Goal: Task Accomplishment & Management: Manage account settings

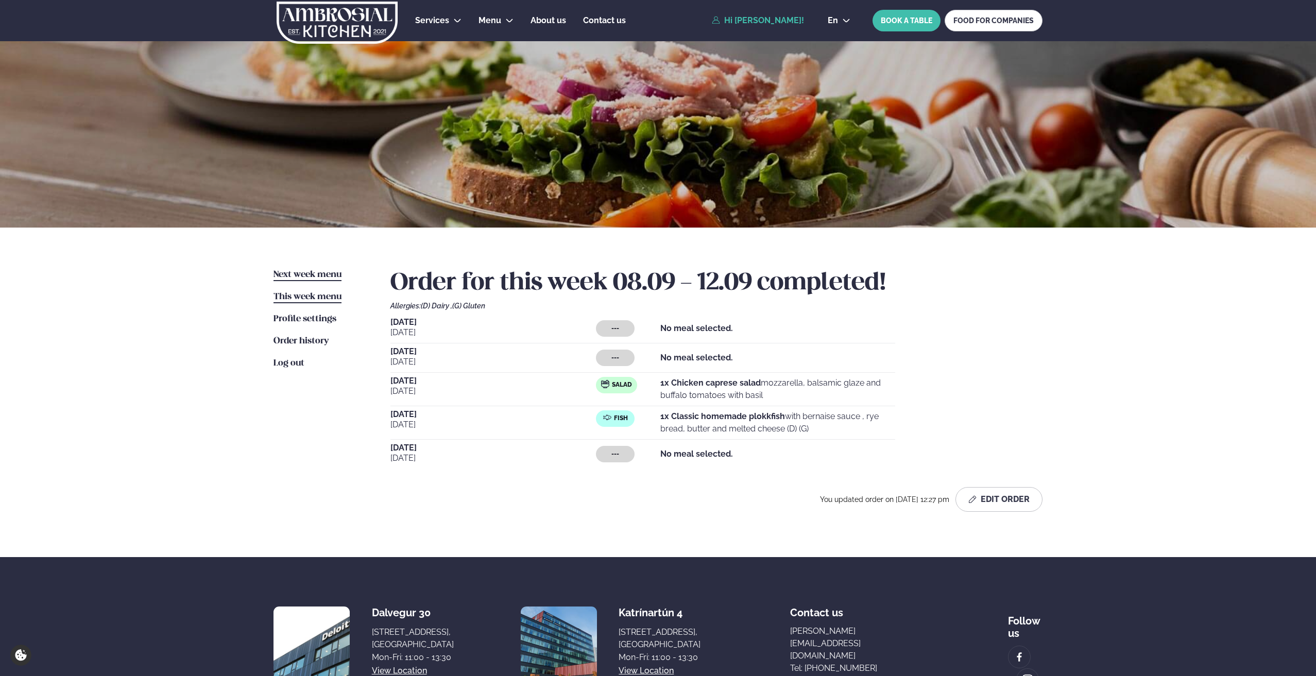
click at [312, 272] on span "Next week menu" at bounding box center [307, 274] width 68 height 9
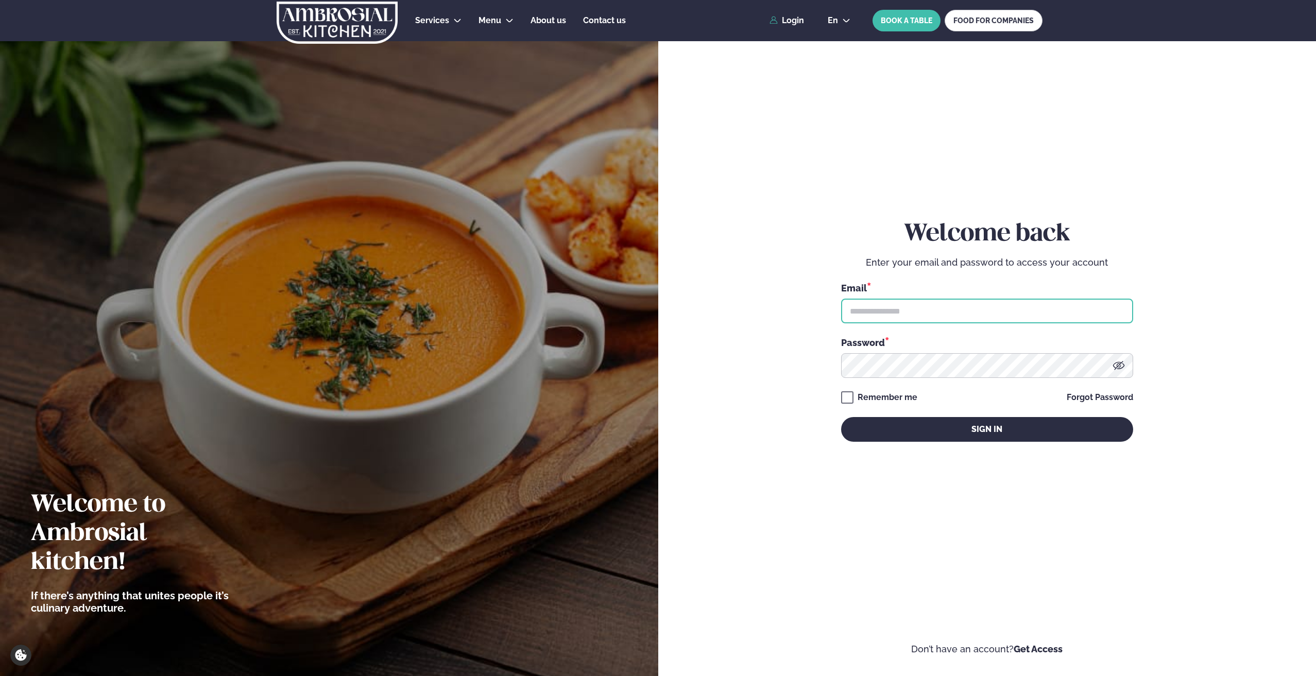
click at [914, 314] on input "text" at bounding box center [987, 311] width 292 height 25
type input "**********"
click at [863, 406] on div "**********" at bounding box center [987, 331] width 292 height 222
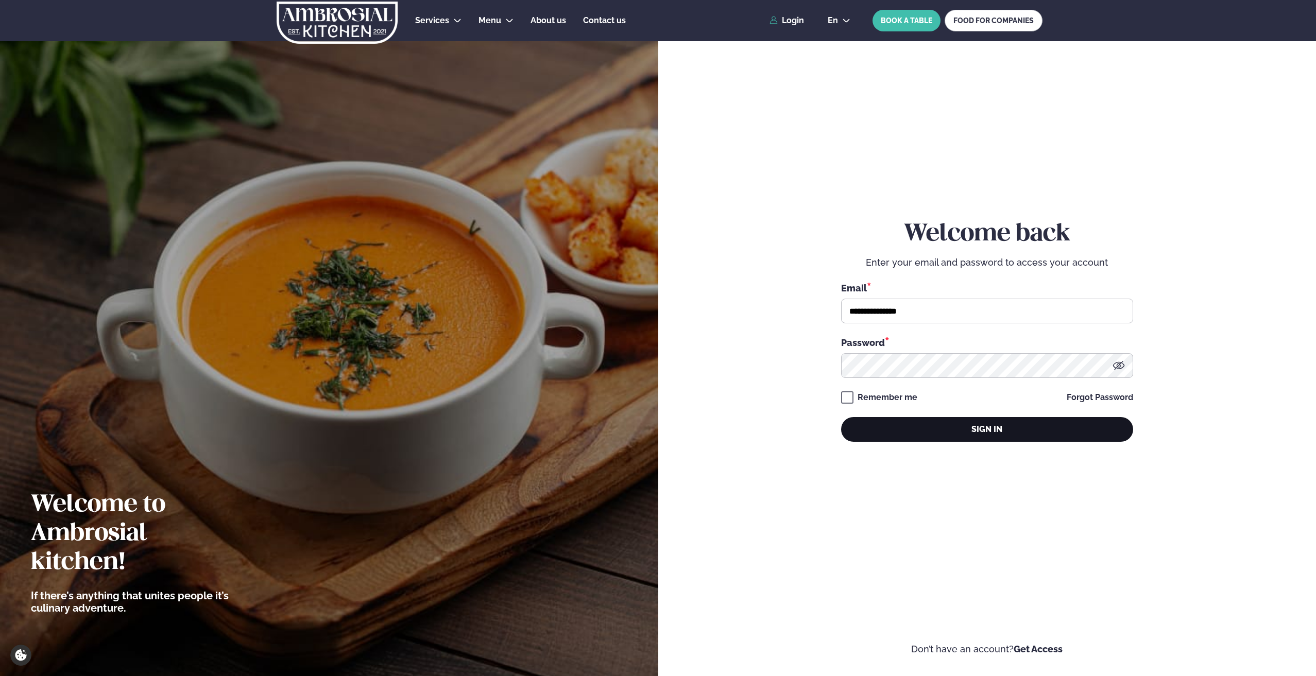
click at [886, 424] on button "Sign in" at bounding box center [987, 429] width 292 height 25
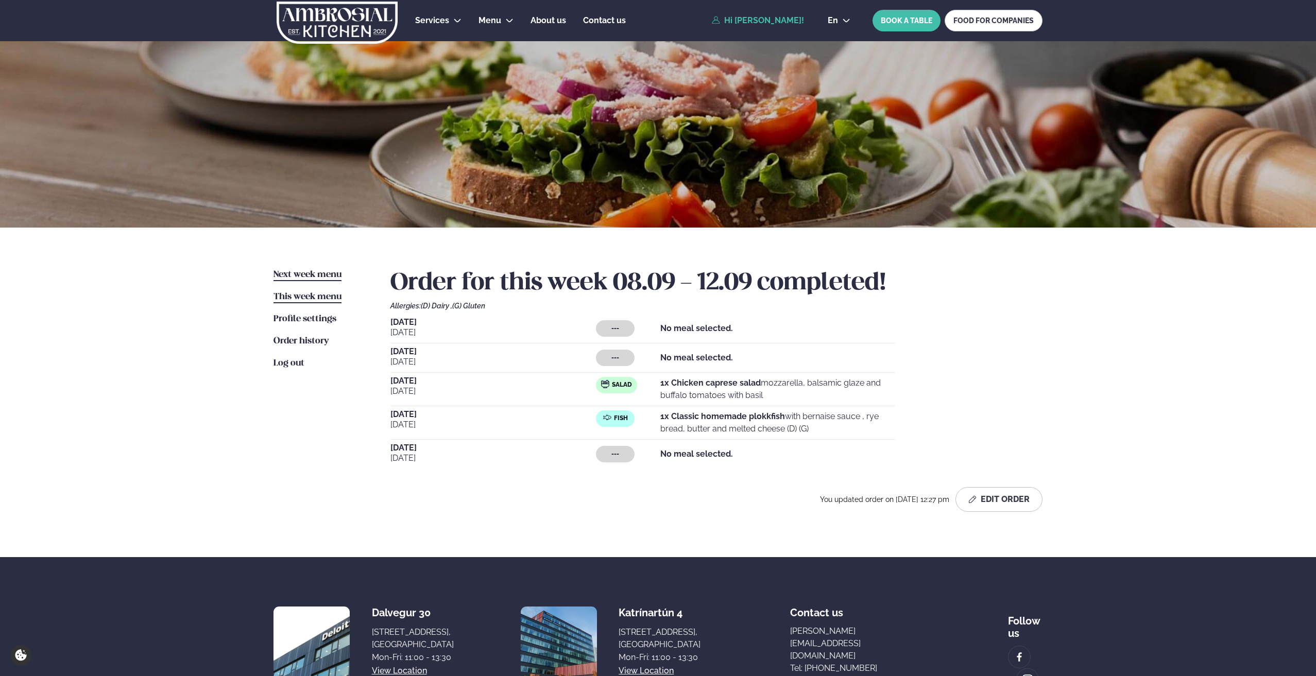
click at [324, 277] on span "Next week menu" at bounding box center [307, 274] width 68 height 9
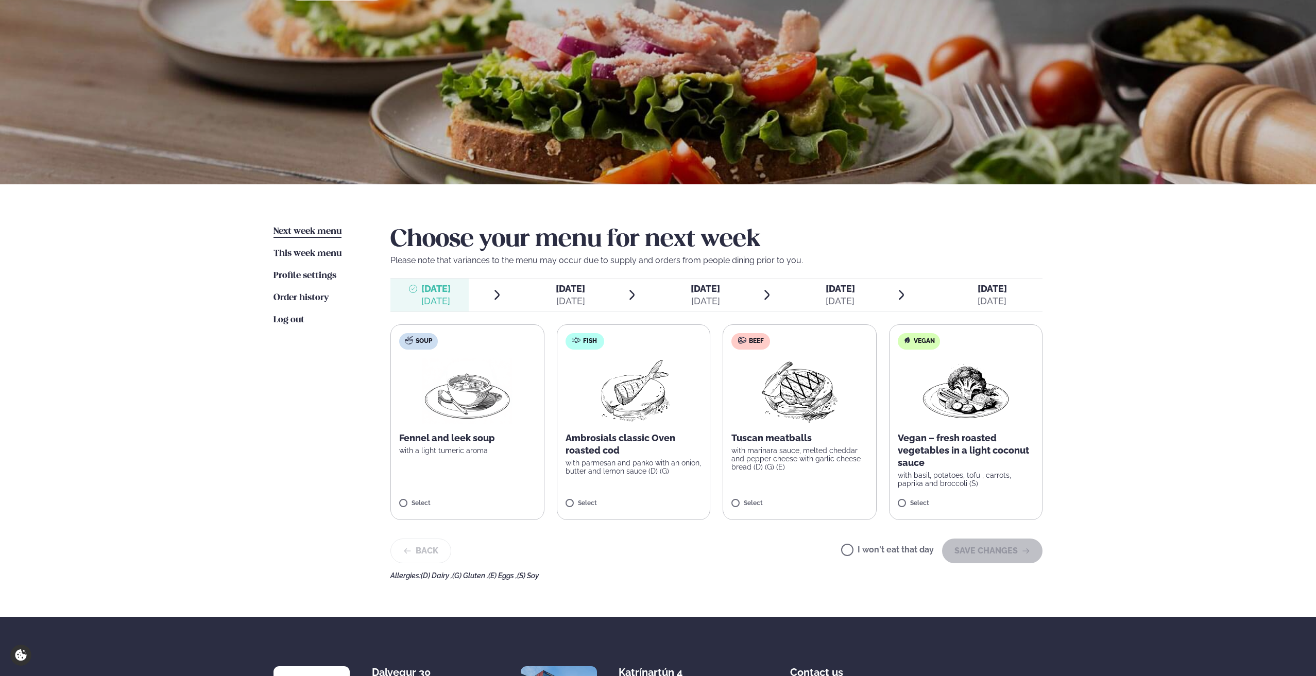
scroll to position [103, 0]
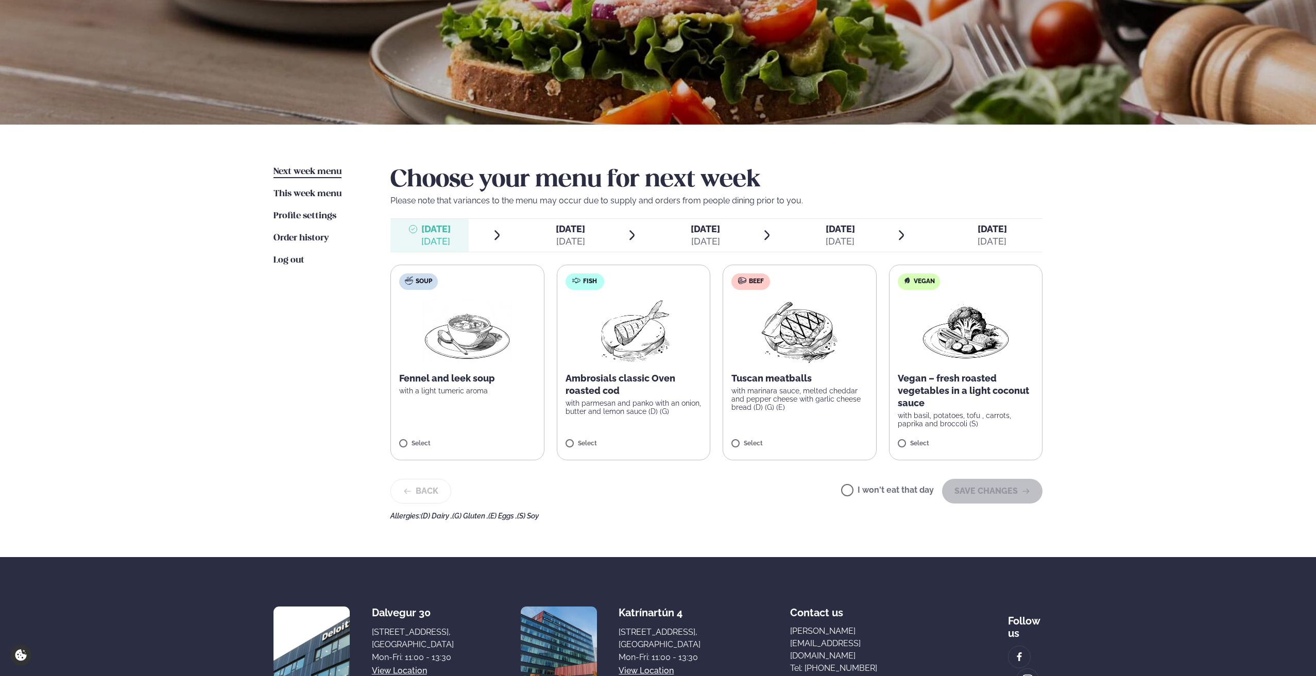
click at [571, 237] on div "[DATE]" at bounding box center [570, 241] width 29 height 12
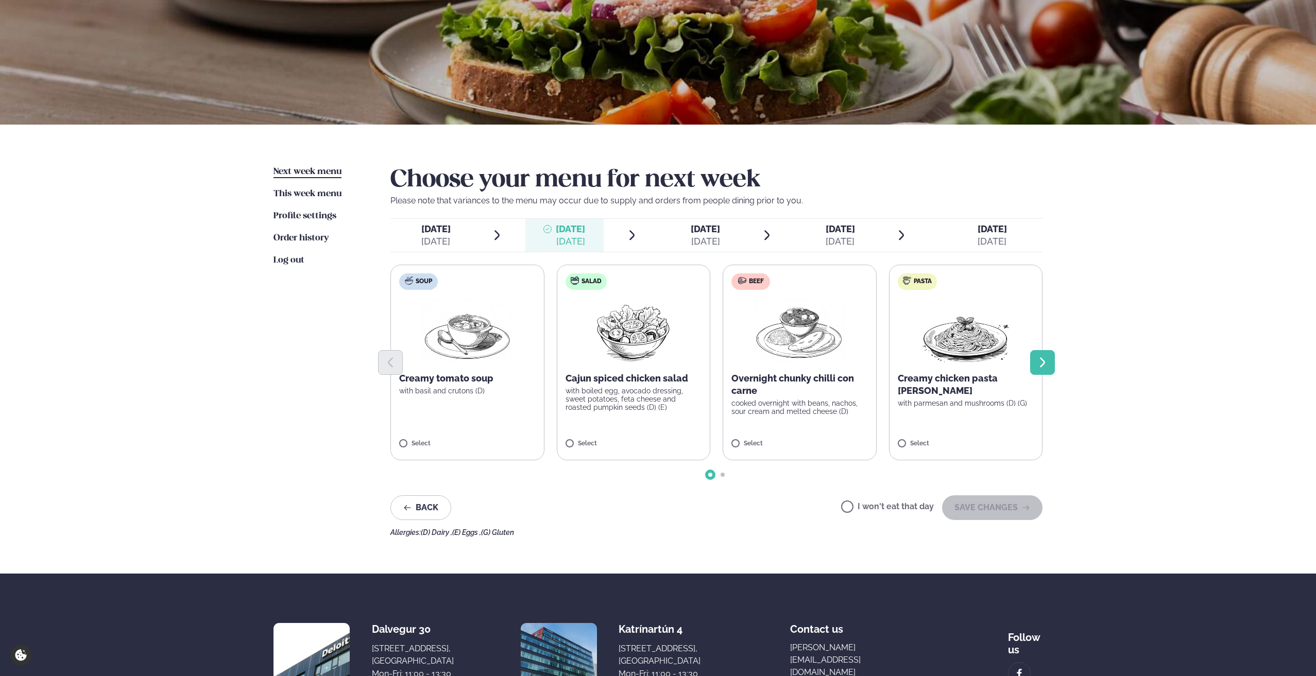
click at [1032, 355] on button "Next slide" at bounding box center [1042, 362] width 25 height 25
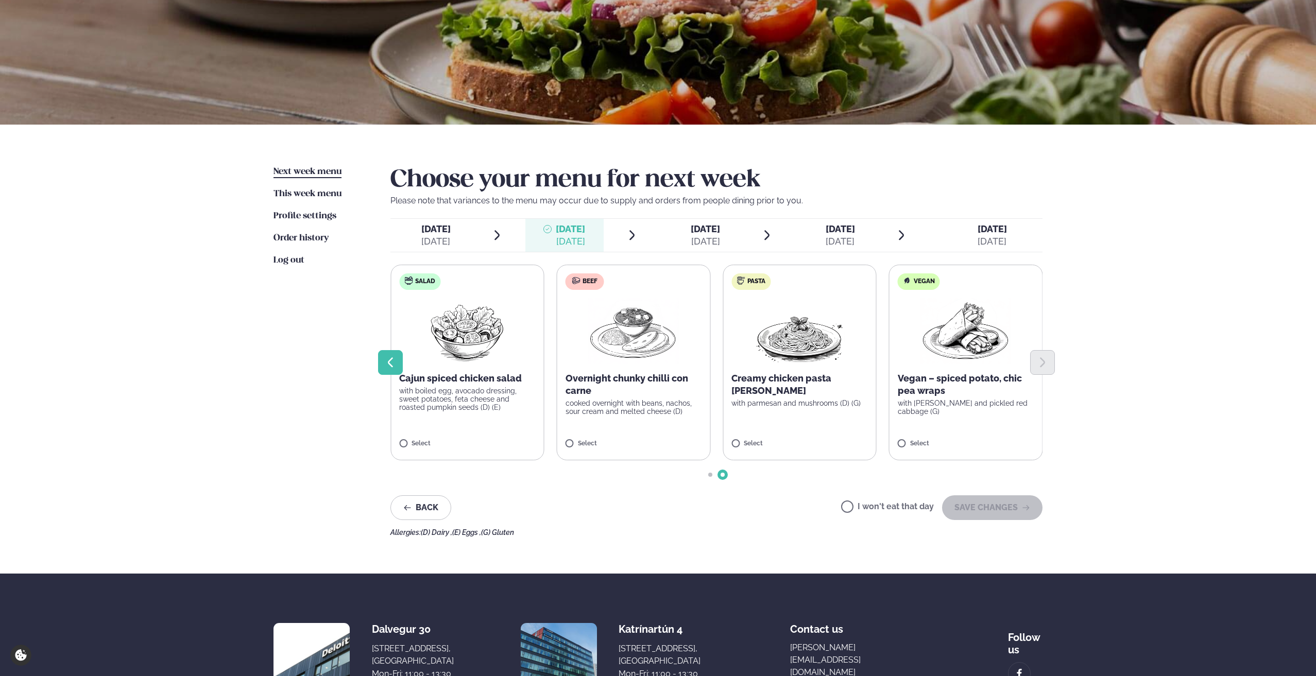
click at [393, 370] on button "Previous slide" at bounding box center [390, 362] width 25 height 25
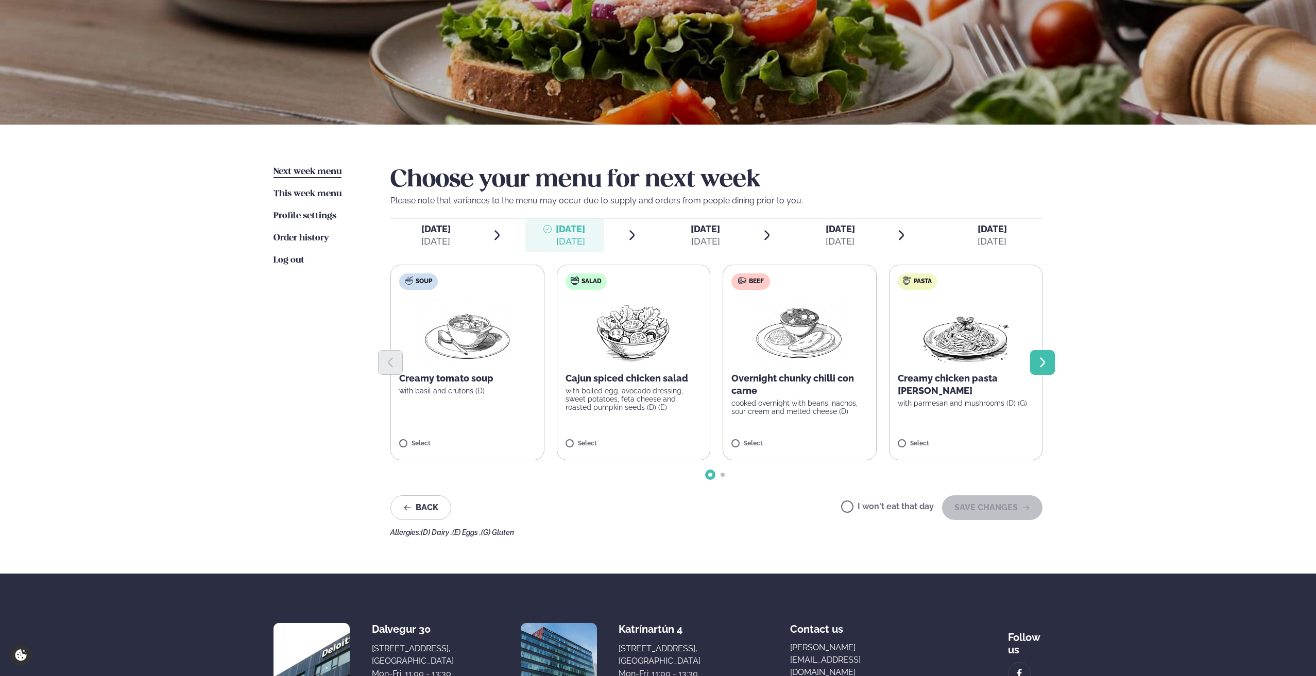
click at [1044, 369] on icon "Next slide" at bounding box center [1042, 362] width 12 height 12
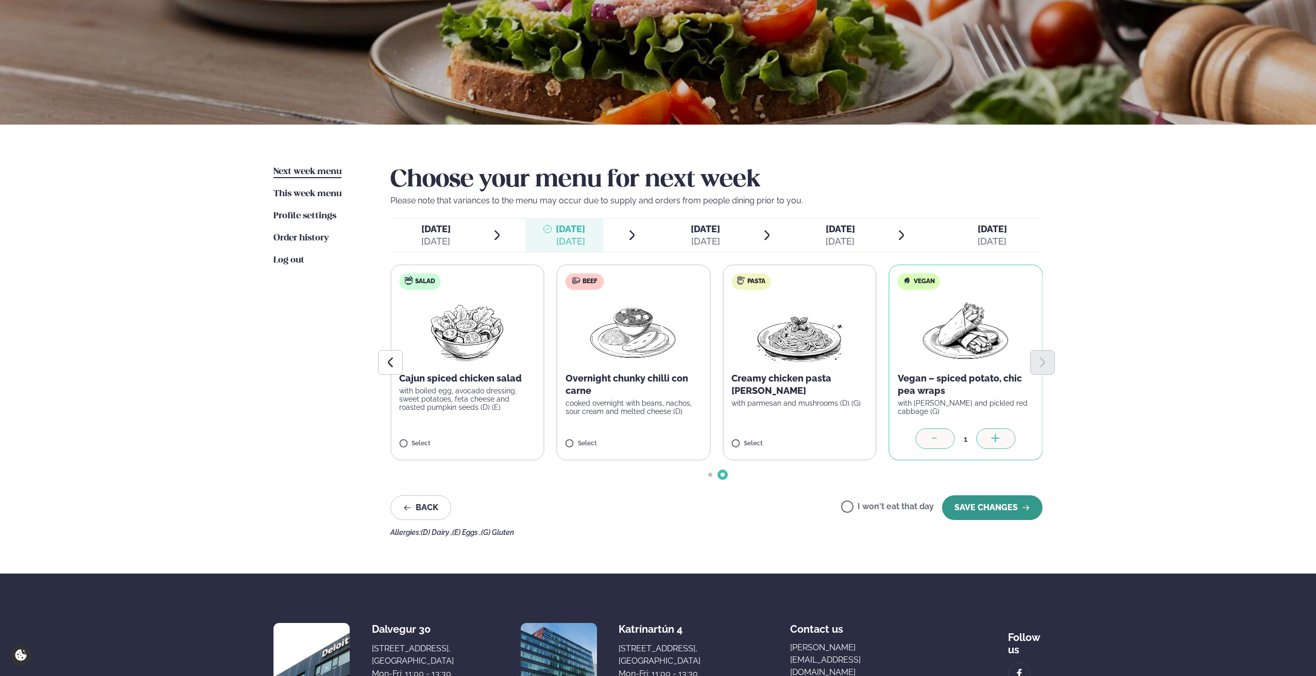
click at [965, 498] on button "SAVE CHANGES" at bounding box center [992, 507] width 100 height 25
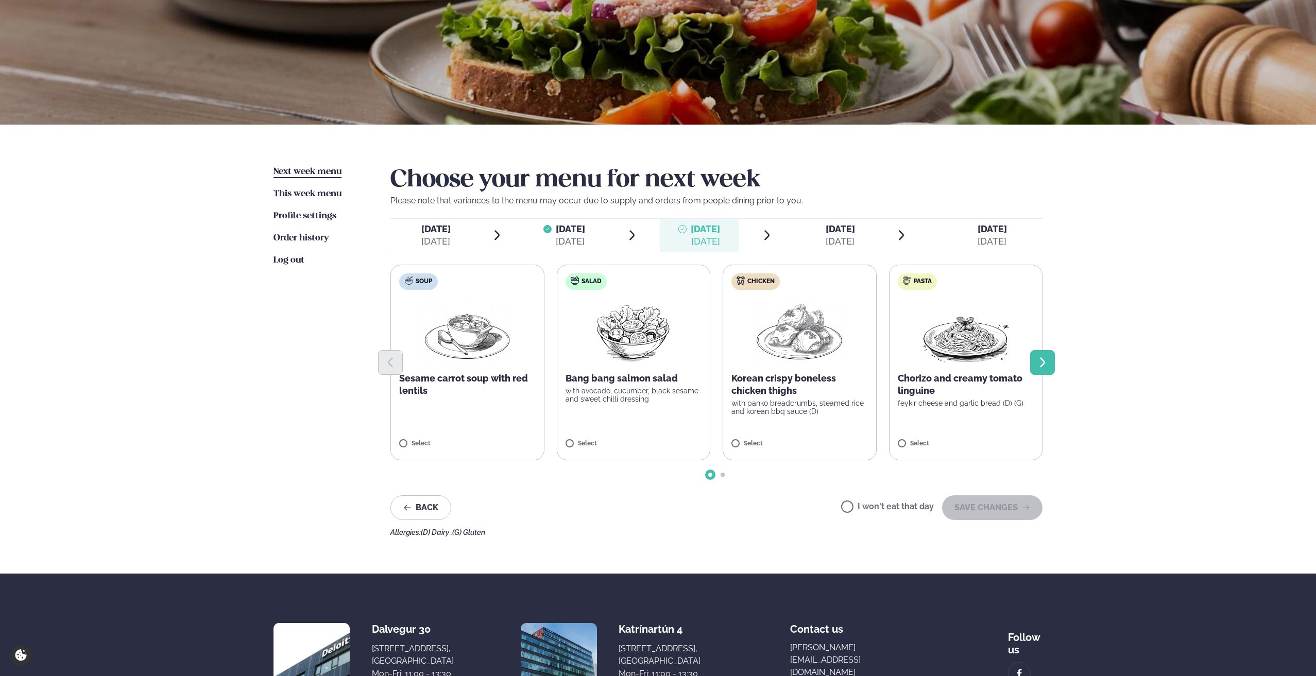
click at [1042, 369] on icon "Next slide" at bounding box center [1042, 362] width 12 height 12
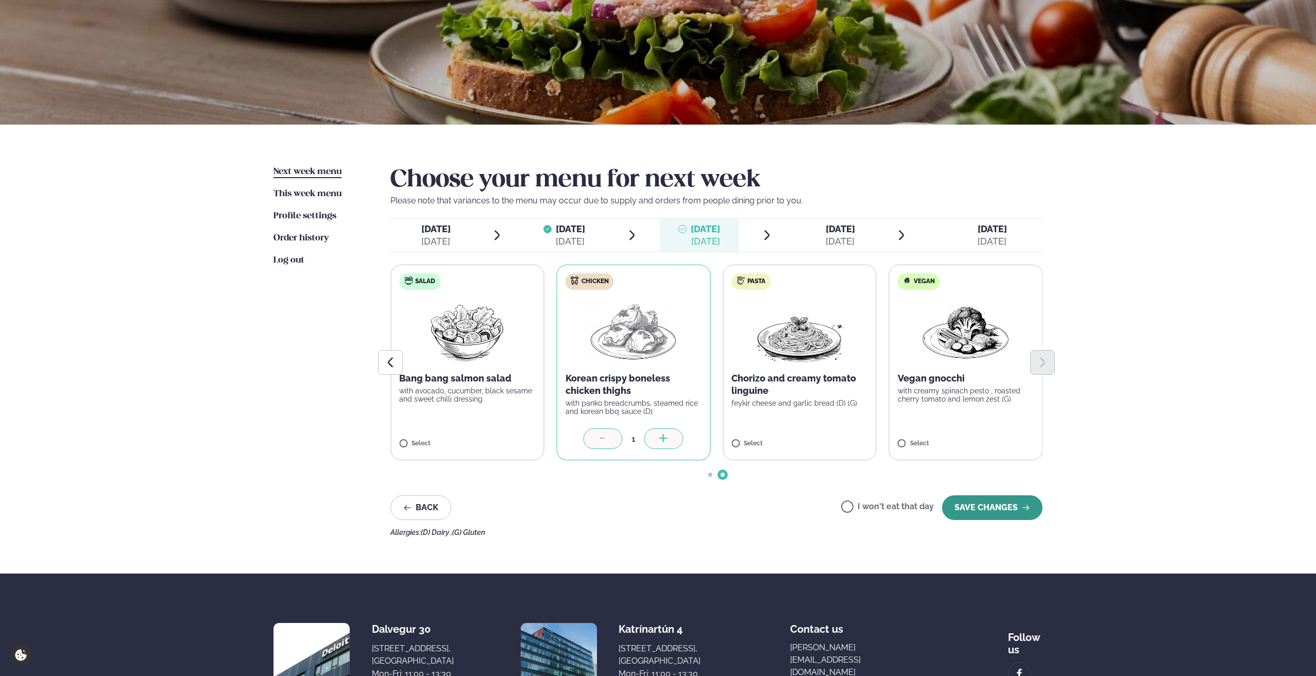
click at [1001, 505] on button "SAVE CHANGES" at bounding box center [992, 507] width 100 height 25
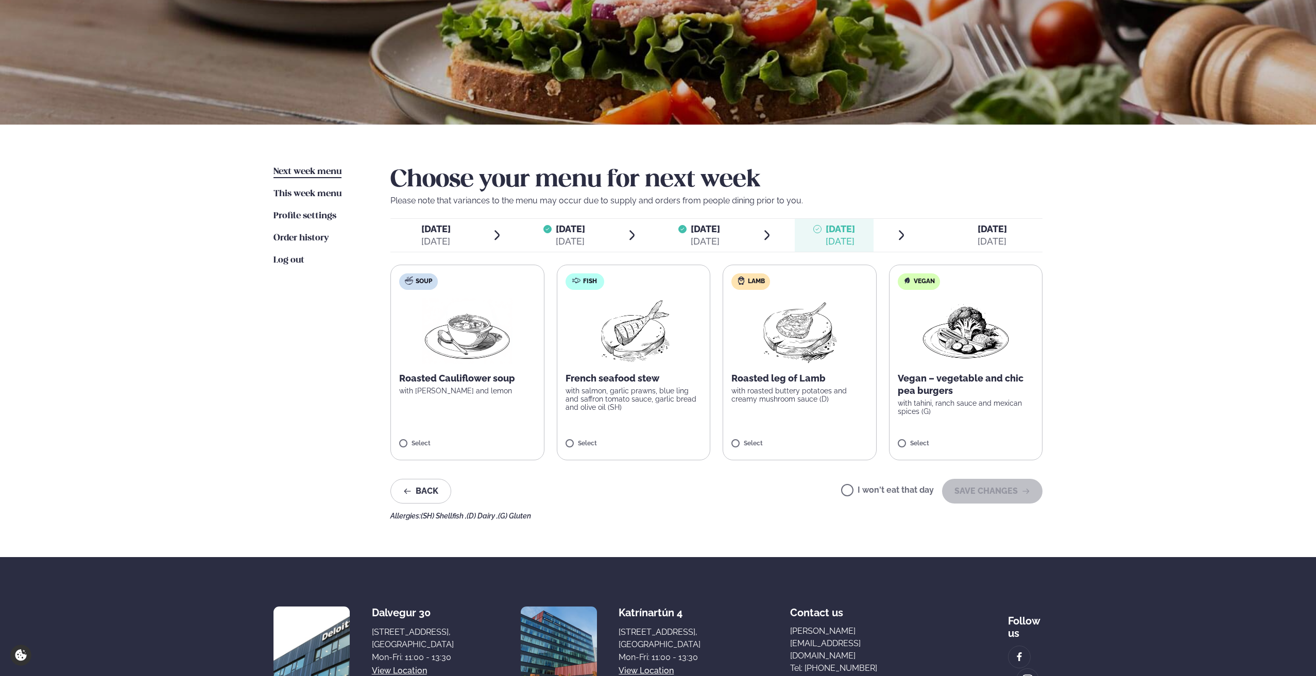
click at [1136, 363] on div "Services Lunch for companies Corporate catering Private Party Menu Dalvegur 30 …" at bounding box center [658, 333] width 1316 height 873
